Goal: Task Accomplishment & Management: Use online tool/utility

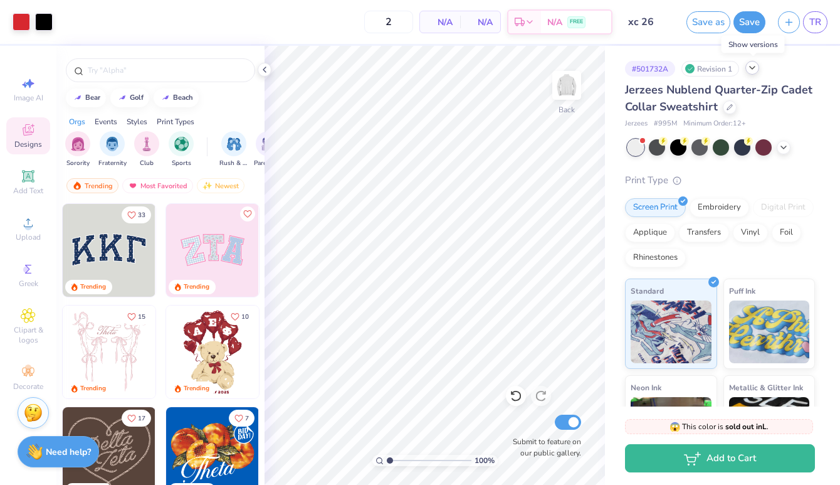
click at [755, 69] on icon at bounding box center [752, 68] width 10 height 10
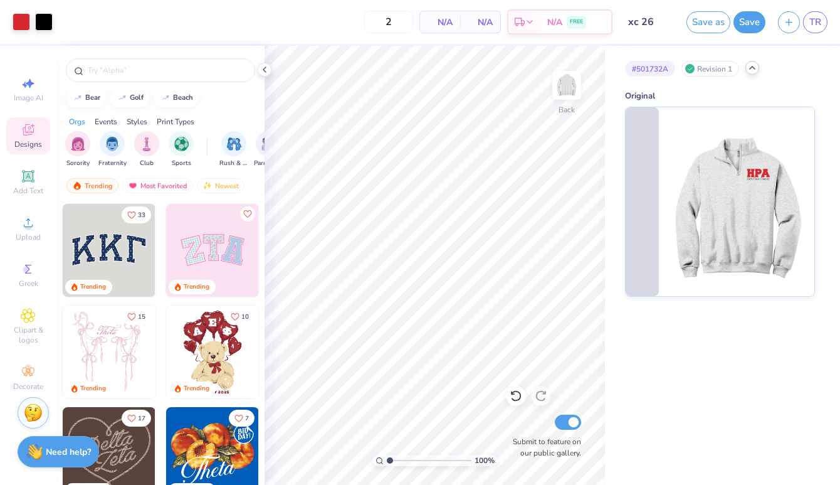
click at [755, 68] on polyline at bounding box center [752, 67] width 5 height 3
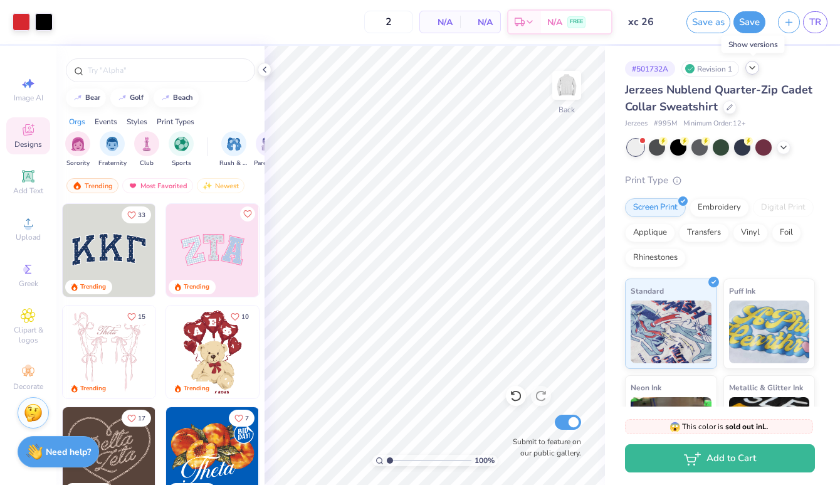
click at [755, 68] on icon at bounding box center [752, 68] width 10 height 10
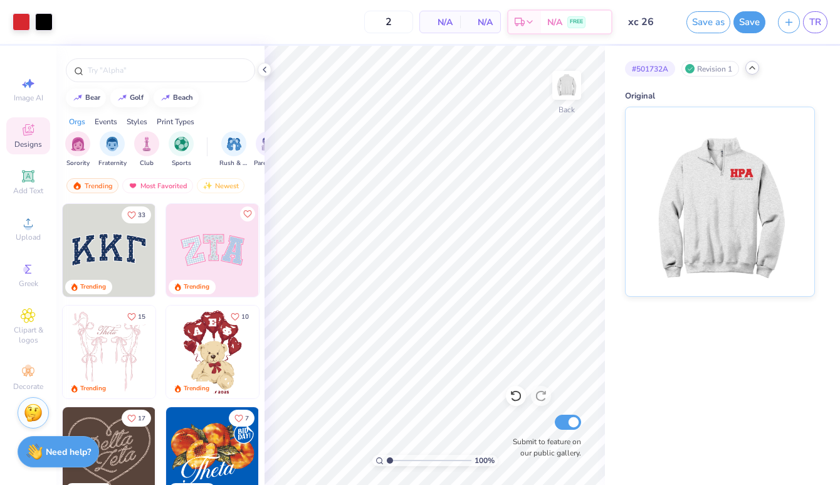
click at [755, 68] on polyline at bounding box center [752, 67] width 5 height 3
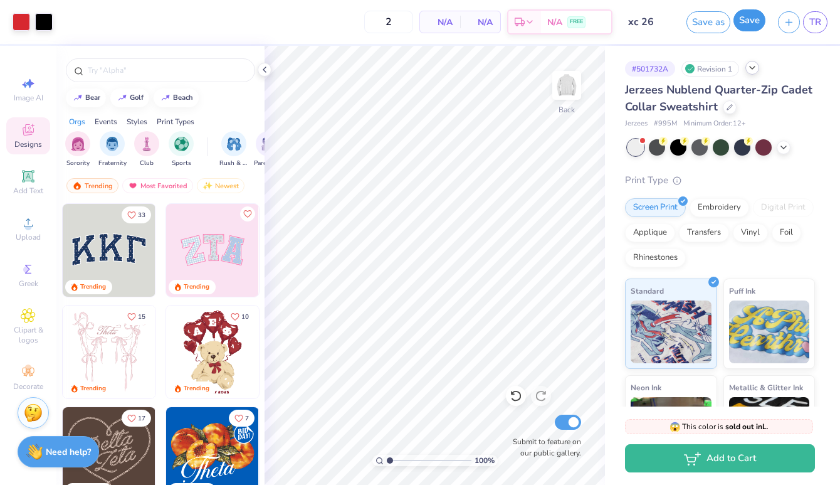
click at [749, 23] on button "Save" at bounding box center [750, 20] width 32 height 22
click at [812, 32] on div "Design Saved" at bounding box center [718, 38] width 223 height 57
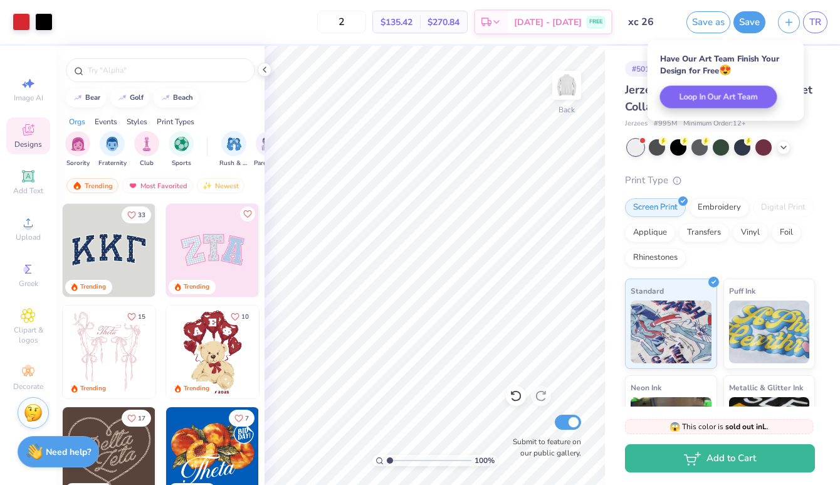
click at [828, 78] on div "# 501732A Revision 1 Jerzees Nublend Quarter-Zip Cadet Collar Sweatshirt Jerzee…" at bounding box center [722, 304] width 235 height 516
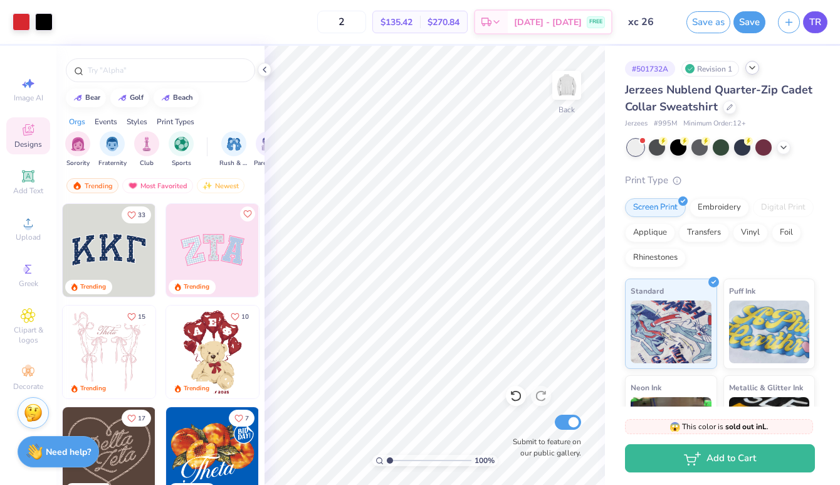
click at [816, 21] on span "TR" at bounding box center [815, 22] width 12 height 14
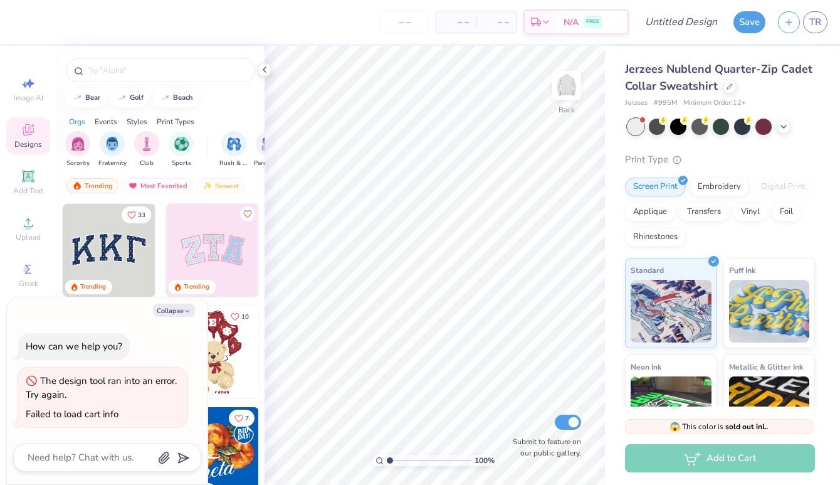
type textarea "x"
